Goal: Information Seeking & Learning: Understand process/instructions

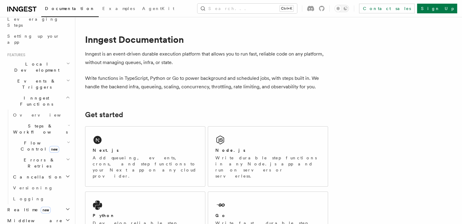
scroll to position [102, 0]
click at [61, 120] on h2 "Steps & Workflows" at bounding box center [41, 128] width 61 height 17
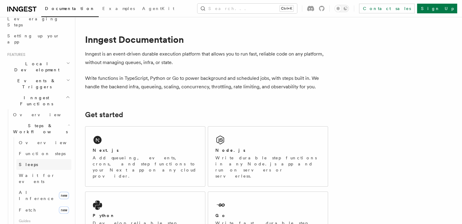
scroll to position [130, 0]
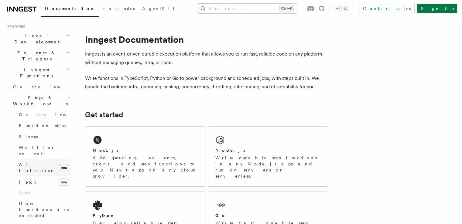
click at [28, 159] on link "AI Inference new" at bounding box center [43, 167] width 55 height 17
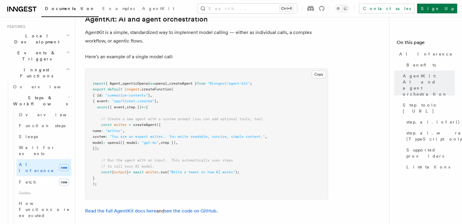
scroll to position [359, 0]
drag, startPoint x: 272, startPoint y: 60, endPoint x: 92, endPoint y: 58, distance: 180.1
click at [92, 69] on pre "import { Agent , agenticOpenai as openai , createAgent } from "@inngest/agent-k…" at bounding box center [206, 134] width 242 height 131
copy span "import { Agent , agenticOpenai as openai , createAgent } from "@inngest/agent-k…"
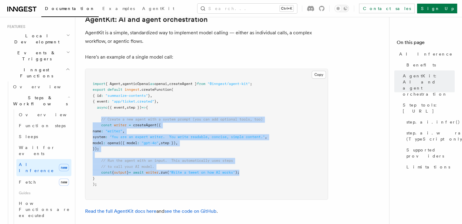
drag, startPoint x: 254, startPoint y: 149, endPoint x: 101, endPoint y: 94, distance: 162.2
click at [101, 94] on pre "import { Agent , agenticOpenai as openai , createAgent } from "@inngest/agent-k…" at bounding box center [206, 134] width 242 height 131
copy code "// Create a new agent with a system prompt (you can add optional tools, too) co…"
click at [263, 121] on pre "import { Agent , agenticOpenai as openai , createAgent } from "@inngest/agent-k…" at bounding box center [206, 134] width 242 height 131
